Goal: Transaction & Acquisition: Purchase product/service

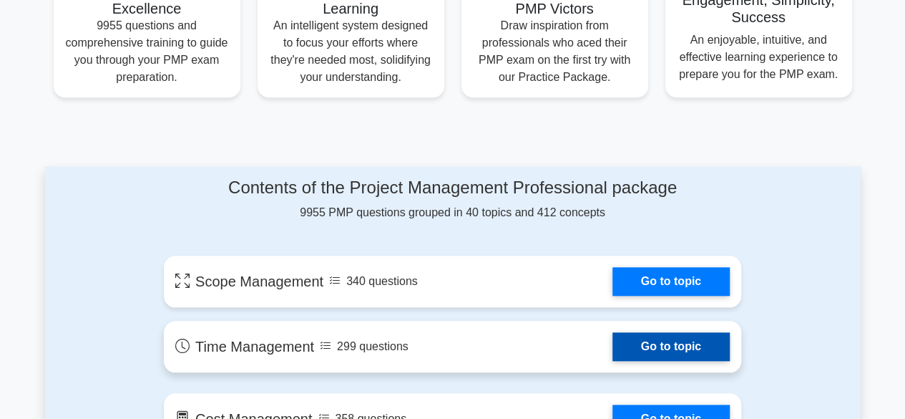
scroll to position [101, 0]
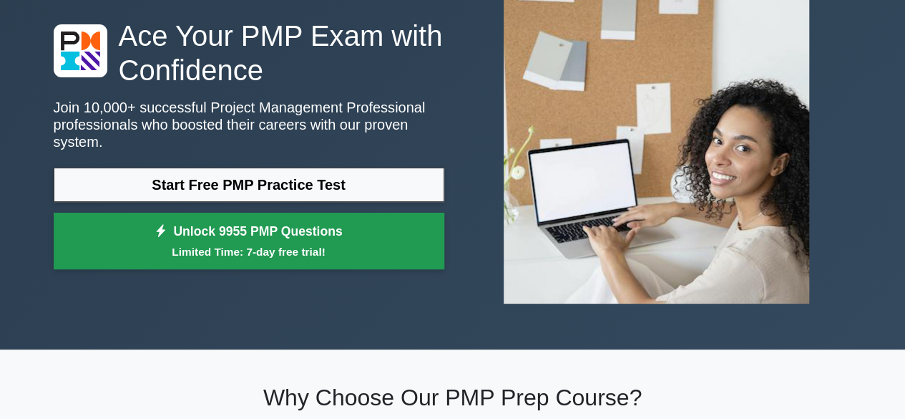
click at [346, 230] on link "Unlock 9955 PMP Questions Limited Time: 7-day free trial!" at bounding box center [249, 240] width 391 height 57
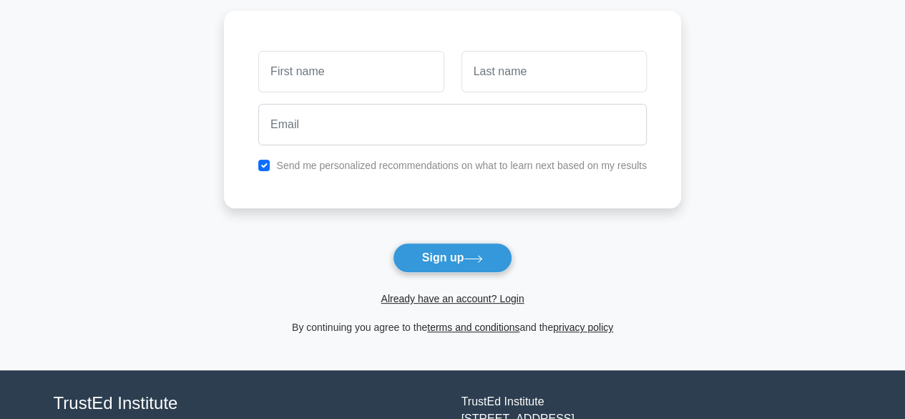
scroll to position [90, 0]
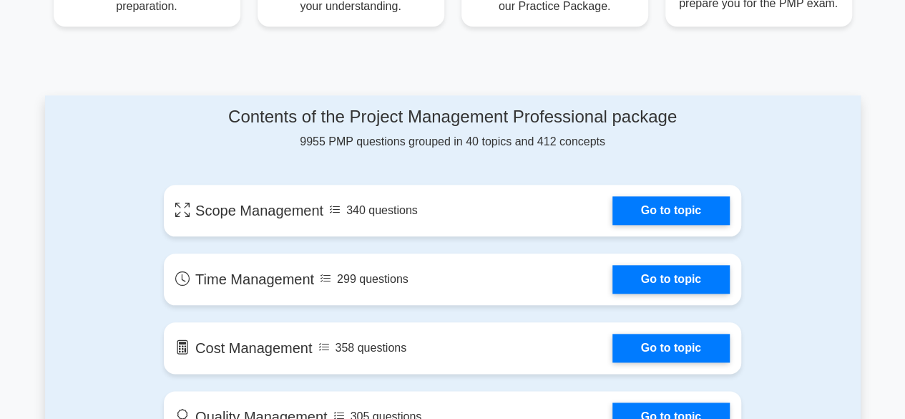
scroll to position [697, 0]
